Goal: Task Accomplishment & Management: Complete application form

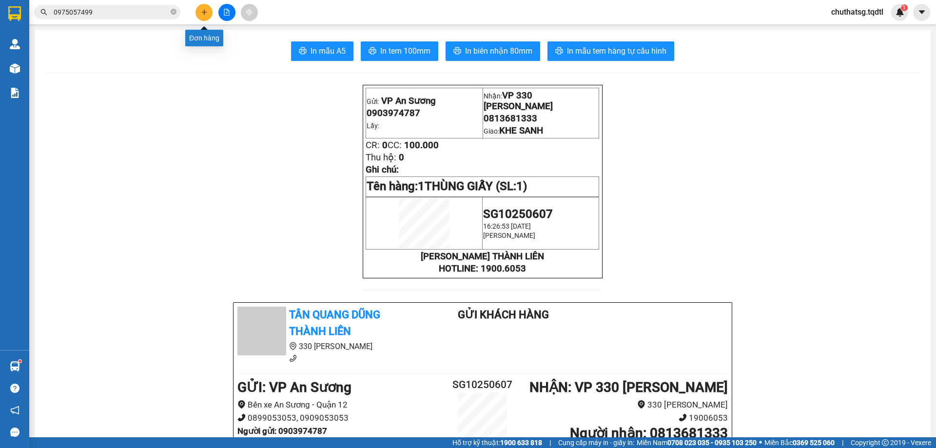
click at [208, 11] on button at bounding box center [203, 12] width 17 height 17
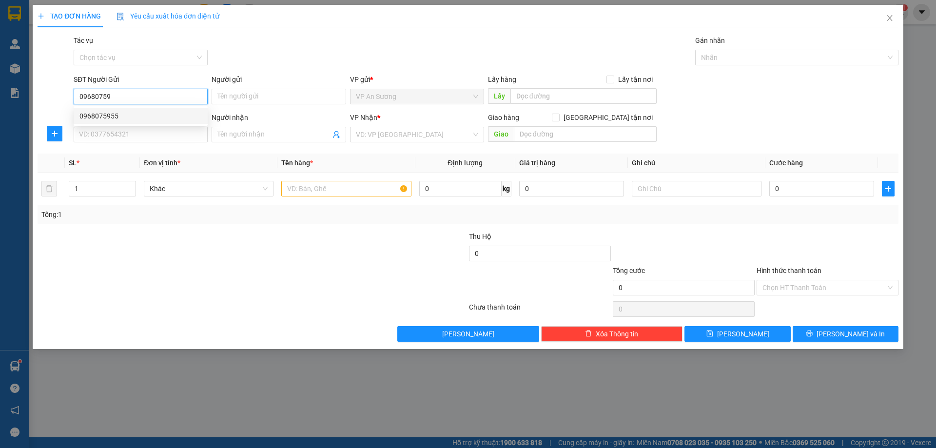
click at [93, 112] on div "0968075955" at bounding box center [140, 116] width 122 height 11
type input "0968075955"
type input "0367207649"
type input "CỬA VIỆT"
type input "800.000"
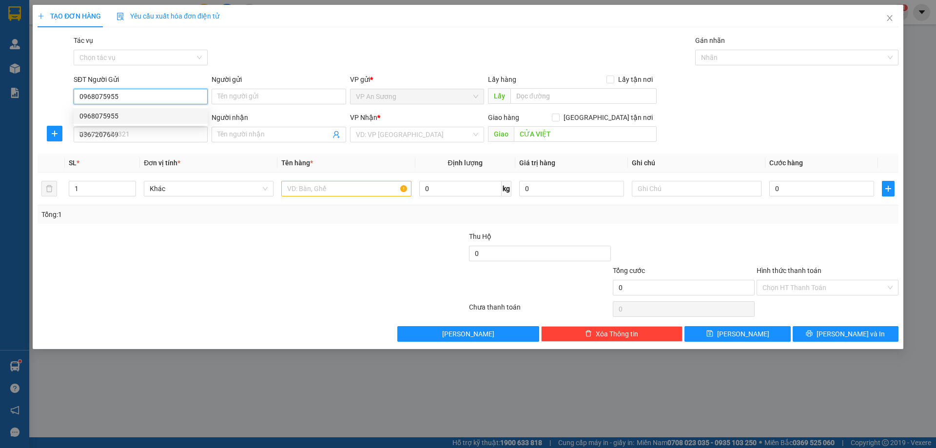
type input "800.000"
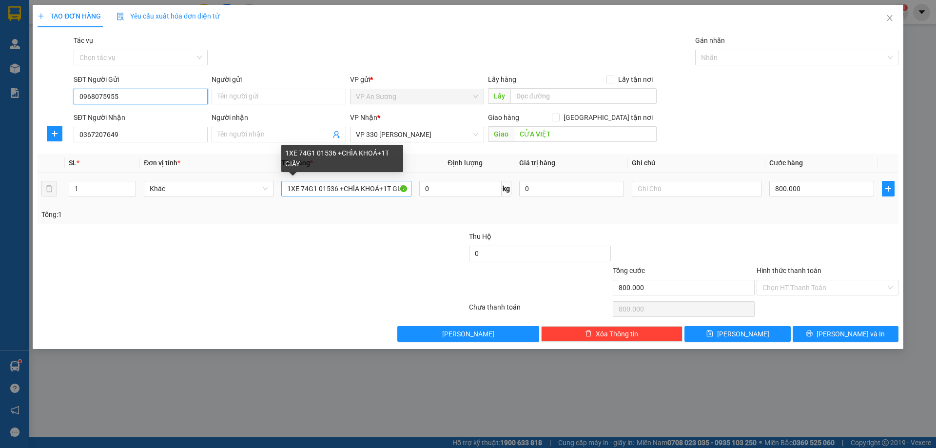
type input "0968075955"
click at [409, 187] on input "1XE 74G1 01536 +CHÌA KHOÁ+1T GIẤY" at bounding box center [346, 189] width 130 height 16
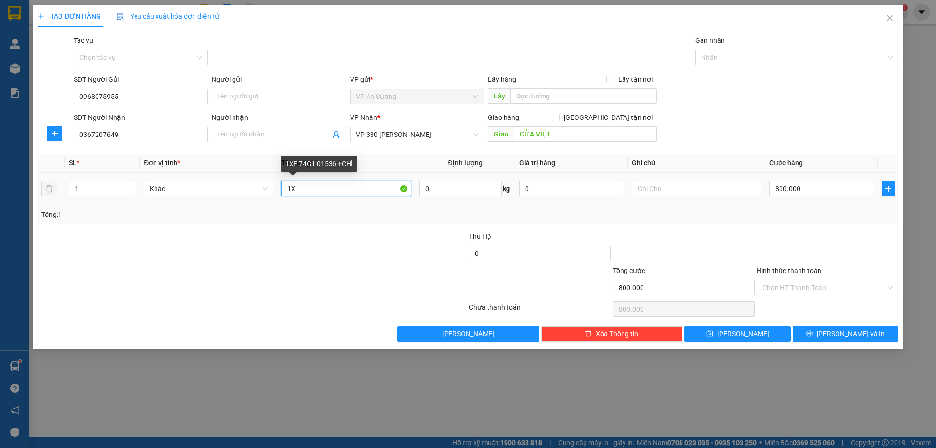
type input "1"
type input "PHONG BÌ"
type input "0"
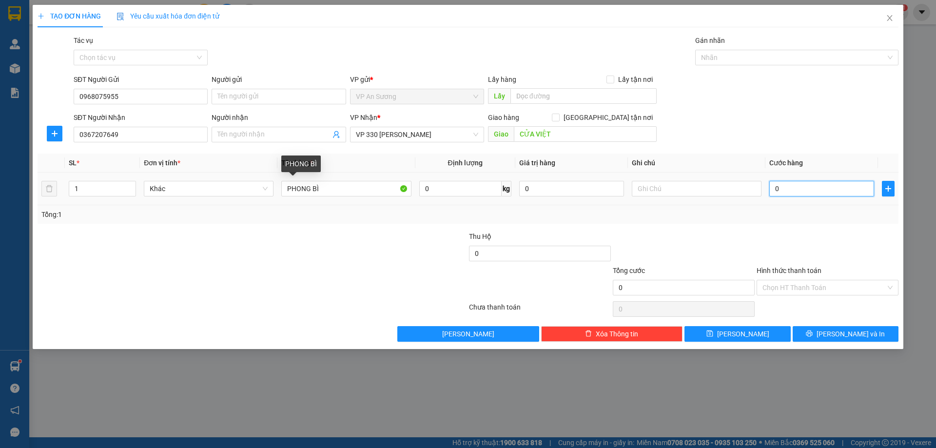
type input "1"
type input "01"
type input "10"
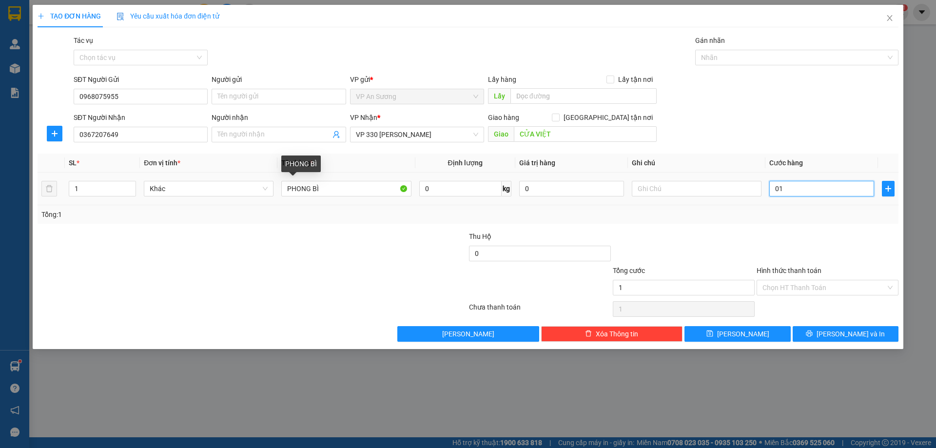
type input "010"
type input "100"
type input "0.100"
type input "100.000"
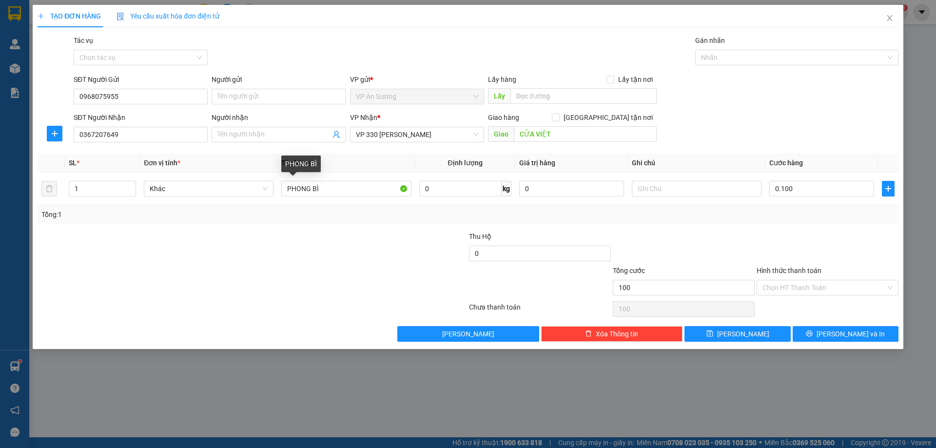
type input "100.000"
click at [758, 242] on div at bounding box center [828, 248] width 144 height 34
click at [780, 268] on label "Hình thức thanh toán" at bounding box center [789, 271] width 65 height 8
click at [780, 280] on input "Hình thức thanh toán" at bounding box center [823, 287] width 123 height 15
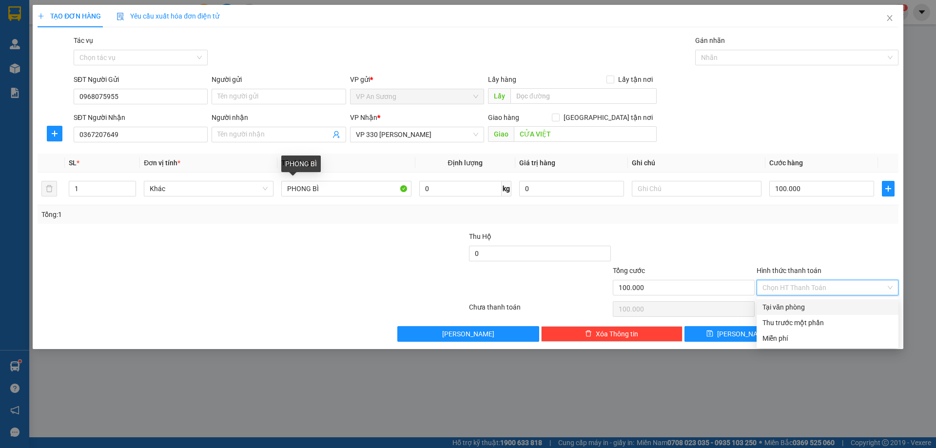
click at [784, 302] on div "Tại văn phòng" at bounding box center [827, 307] width 130 height 11
type input "0"
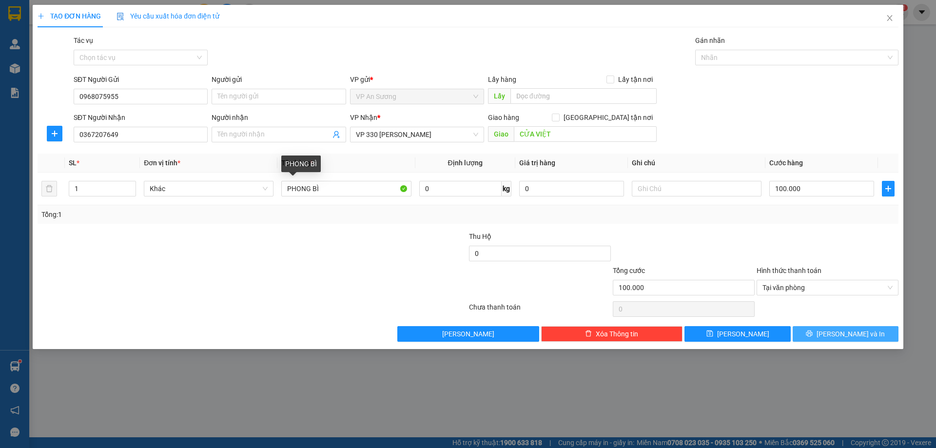
click at [825, 329] on button "[PERSON_NAME] và In" at bounding box center [846, 334] width 106 height 16
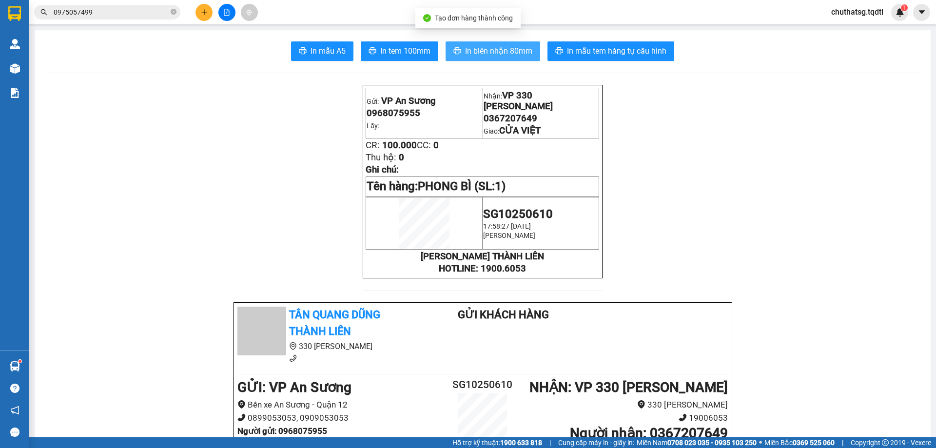
drag, startPoint x: 487, startPoint y: 43, endPoint x: 499, endPoint y: 69, distance: 27.9
click at [490, 46] on button "In biên nhận 80mm" at bounding box center [493, 51] width 95 height 20
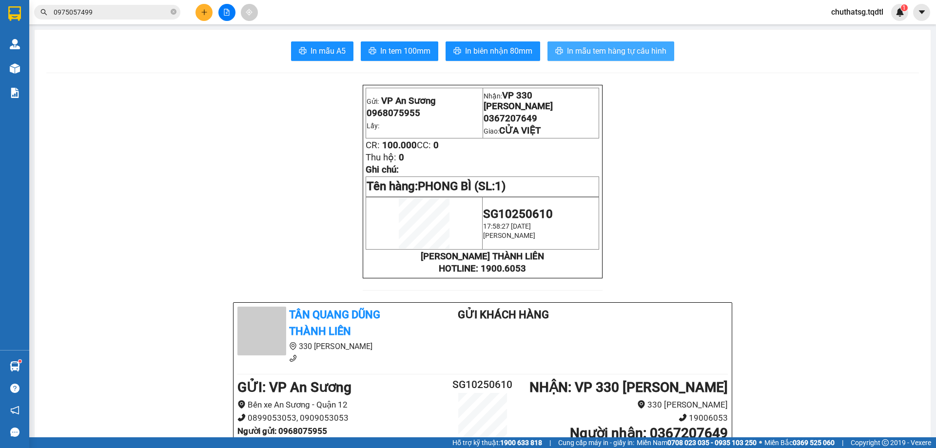
click at [613, 42] on button "In mẫu tem hàng tự cấu hình" at bounding box center [610, 51] width 127 height 20
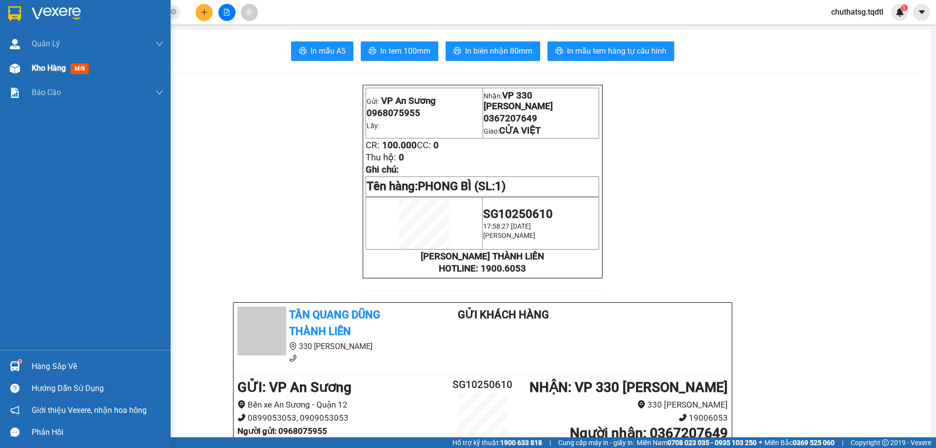
click at [46, 68] on span "Kho hàng" at bounding box center [49, 67] width 34 height 9
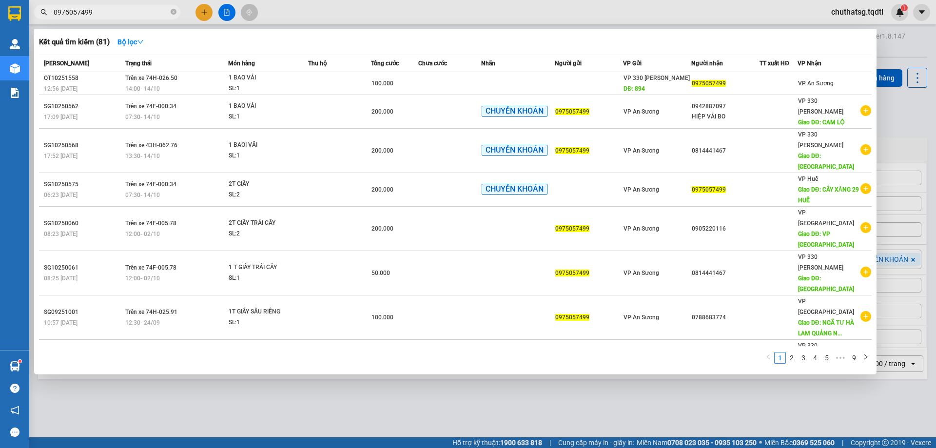
click at [120, 10] on input "0975057499" at bounding box center [111, 12] width 115 height 11
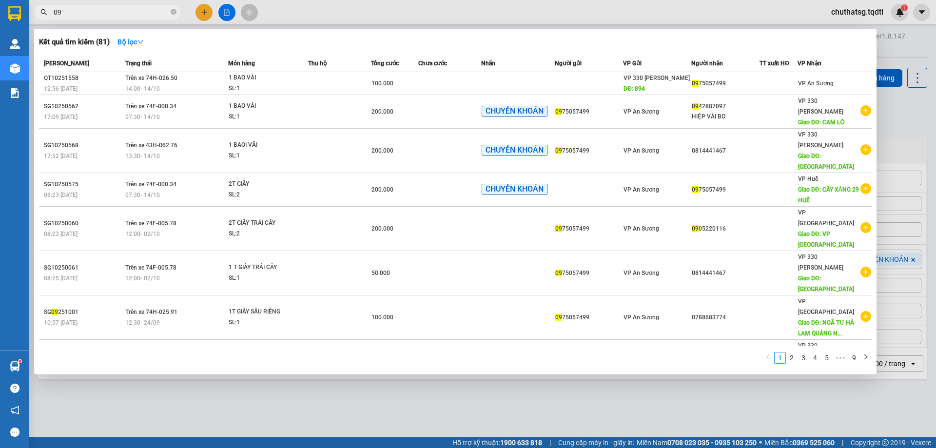
type input "0"
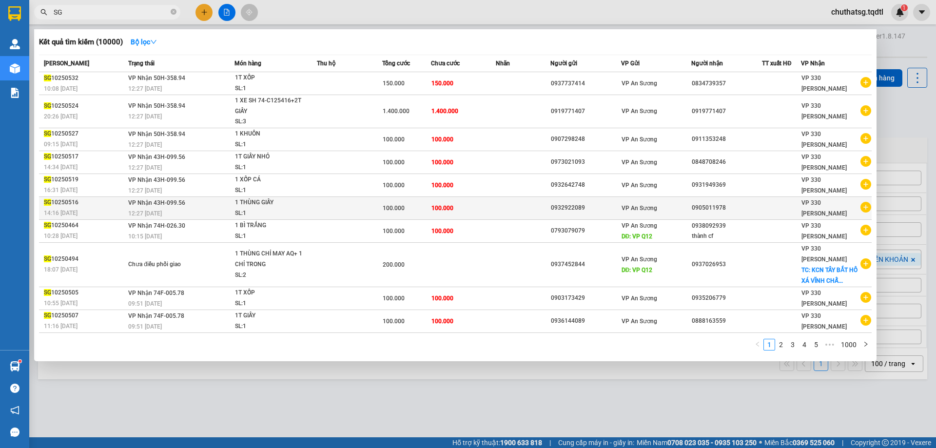
type input "S"
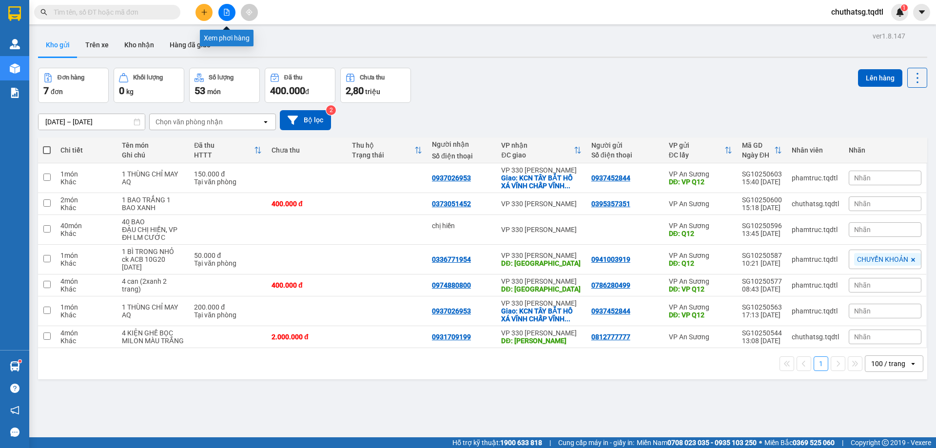
click at [228, 10] on icon "file-add" at bounding box center [226, 12] width 5 height 7
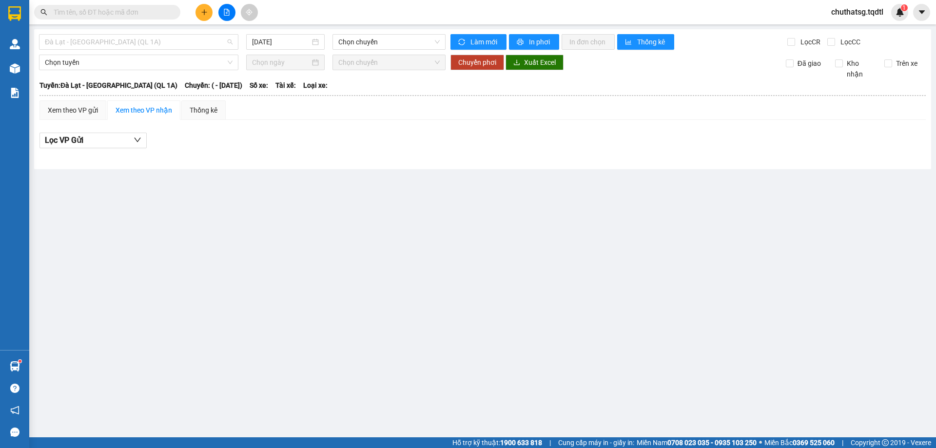
drag, startPoint x: 148, startPoint y: 42, endPoint x: 142, endPoint y: 79, distance: 37.5
click at [149, 44] on span "Đà Lạt - [GEOGRAPHIC_DATA] (QL 1A)" at bounding box center [139, 42] width 188 height 15
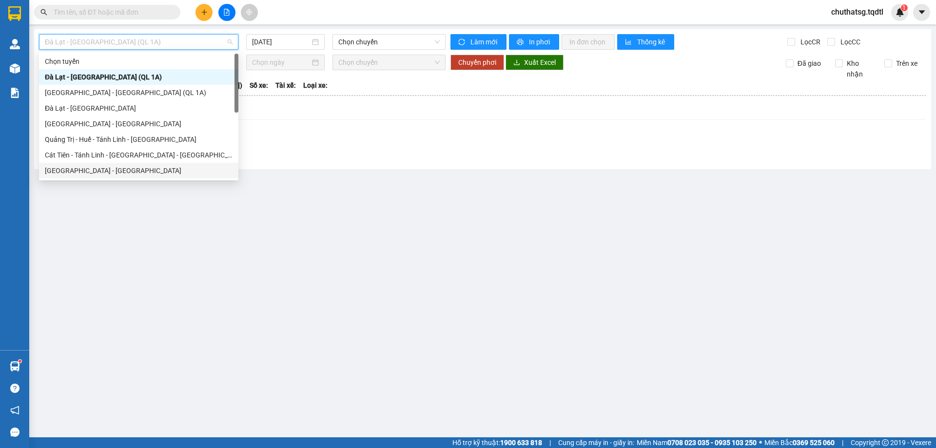
click at [76, 170] on div "[GEOGRAPHIC_DATA] - [GEOGRAPHIC_DATA]" at bounding box center [139, 170] width 188 height 11
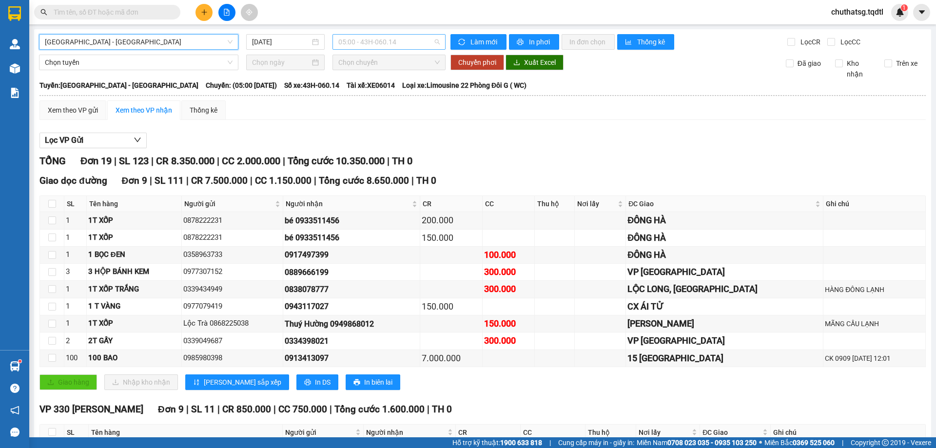
click at [408, 42] on span "05:00 - 43H-060.14" at bounding box center [388, 42] width 101 height 15
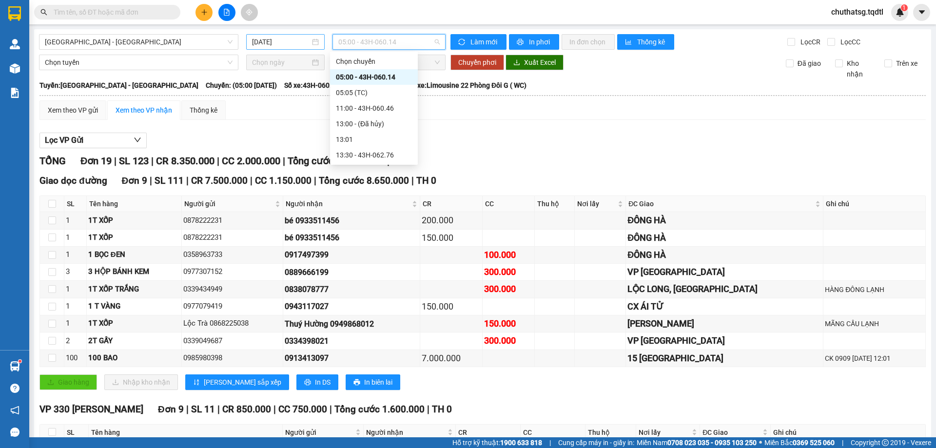
click at [293, 43] on input "[DATE]" at bounding box center [281, 42] width 58 height 11
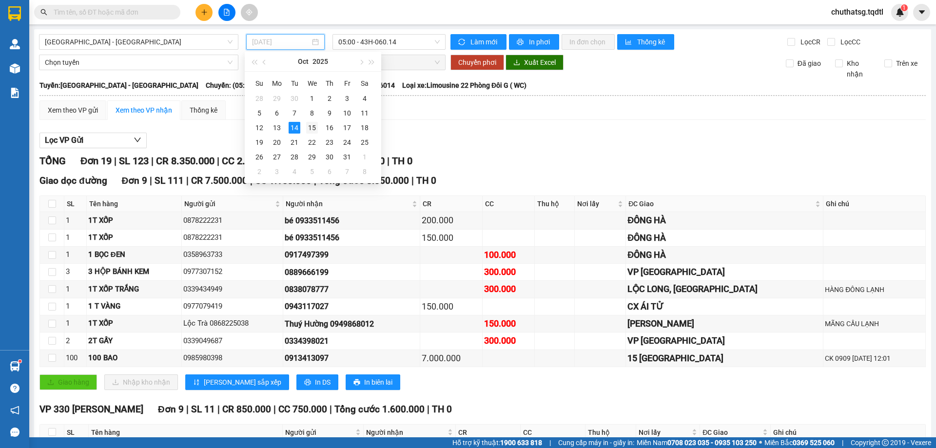
click at [312, 126] on div "15" at bounding box center [312, 128] width 12 height 12
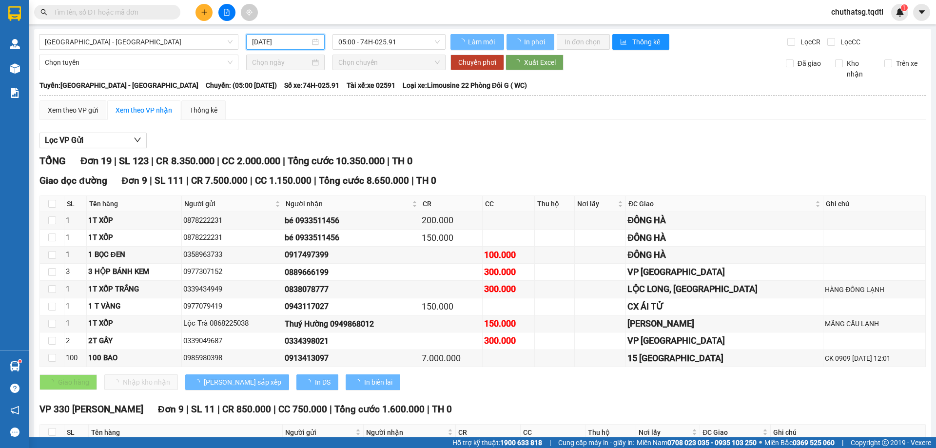
type input "[DATE]"
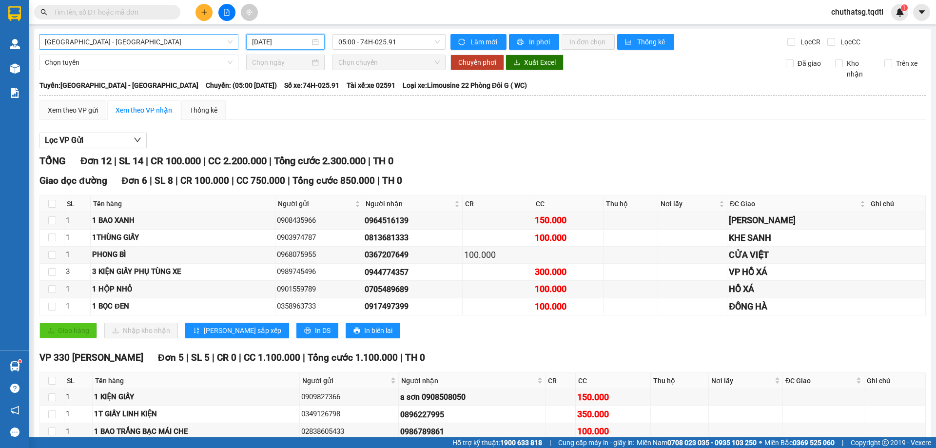
click at [181, 37] on span "[GEOGRAPHIC_DATA] - [GEOGRAPHIC_DATA]" at bounding box center [139, 42] width 188 height 15
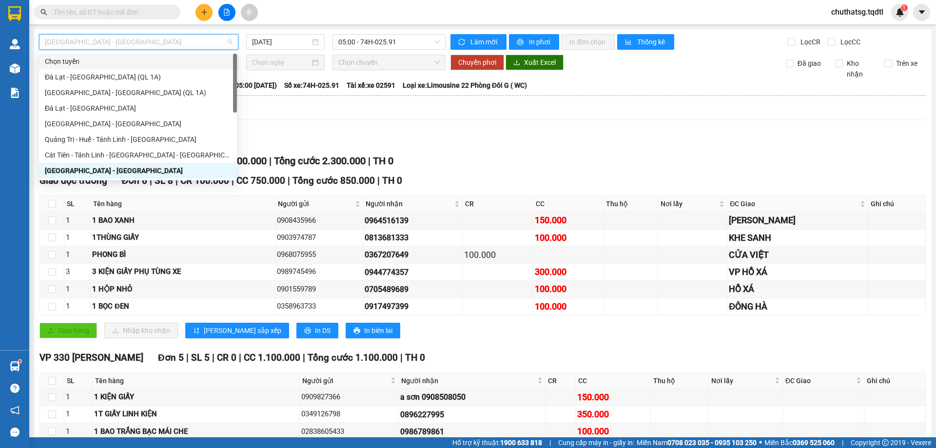
click at [529, 144] on div "Lọc VP Gửi" at bounding box center [482, 141] width 886 height 16
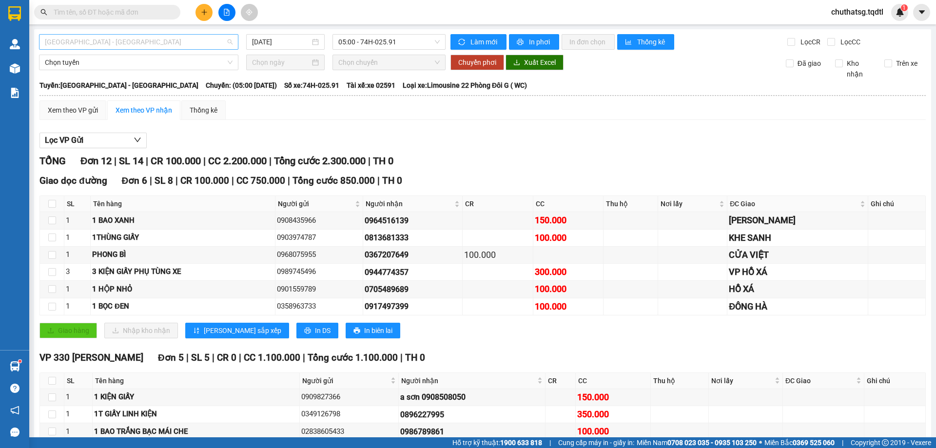
click at [165, 38] on span "[GEOGRAPHIC_DATA] - [GEOGRAPHIC_DATA]" at bounding box center [139, 42] width 188 height 15
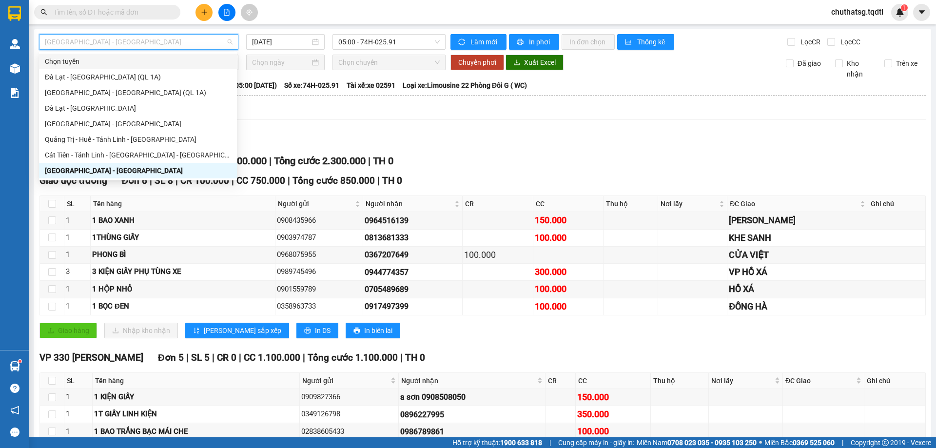
type input "B"
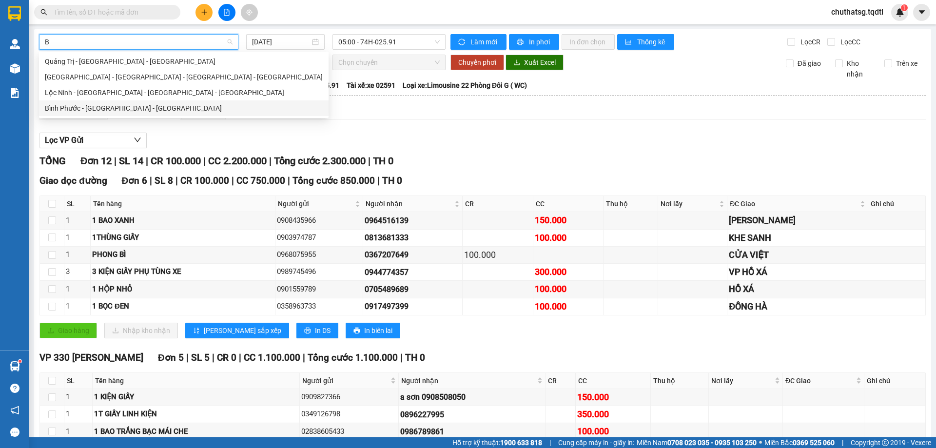
click at [94, 104] on div "Bình Phước - [GEOGRAPHIC_DATA] - [GEOGRAPHIC_DATA]" at bounding box center [184, 108] width 278 height 11
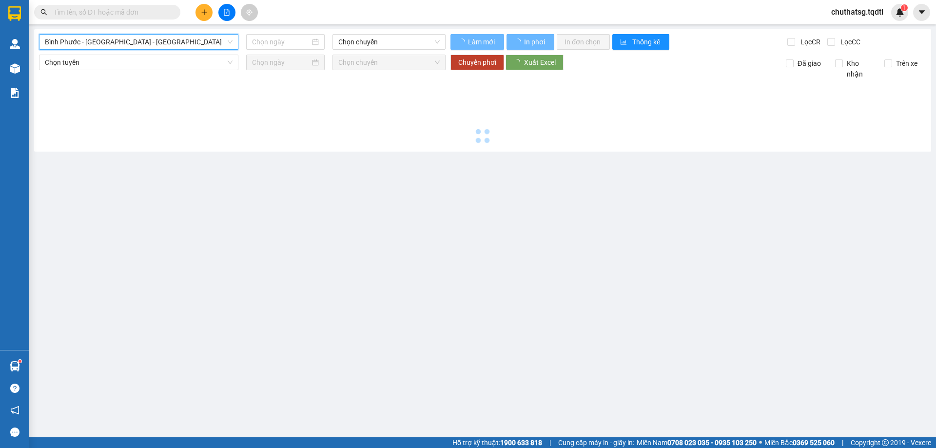
type input "[DATE]"
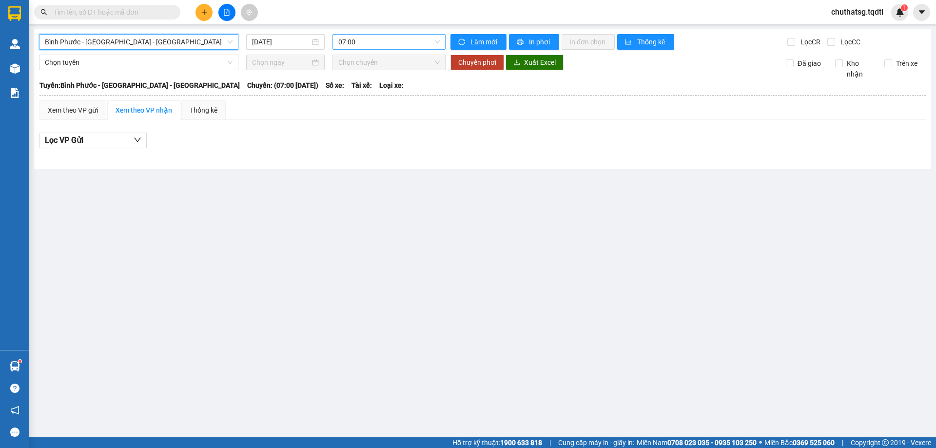
click at [396, 46] on span "07:00" at bounding box center [388, 42] width 101 height 15
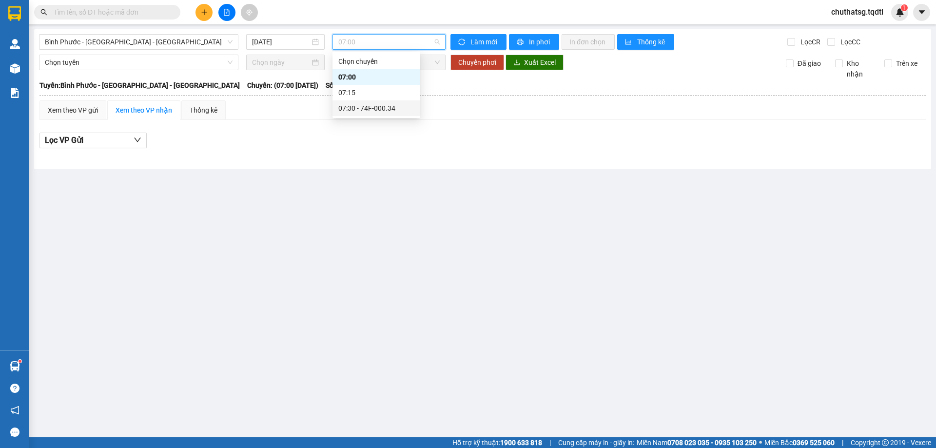
click at [378, 106] on div "07:30 - 74F-000.34" at bounding box center [376, 108] width 76 height 11
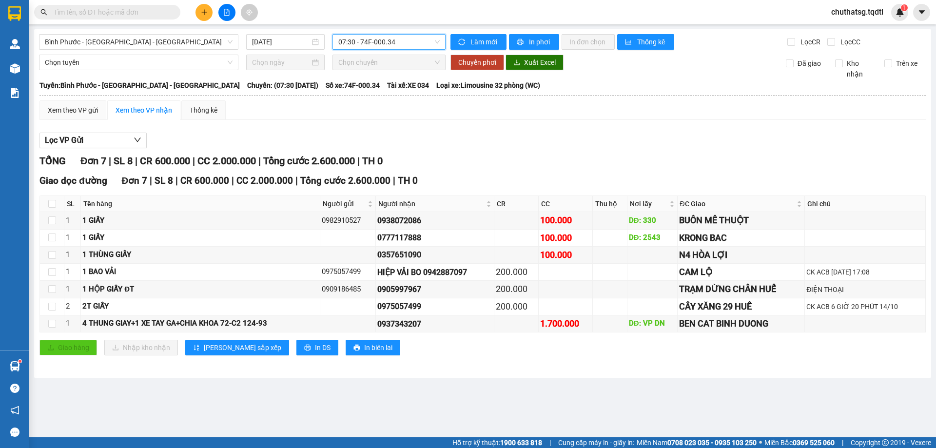
click at [603, 157] on div "TỔNG Đơn 7 | SL 8 | CR 600.000 | CC 2.000.000 | Tổng cước 2.600.000 | TH 0" at bounding box center [482, 161] width 886 height 15
